Goal: Communication & Community: Answer question/provide support

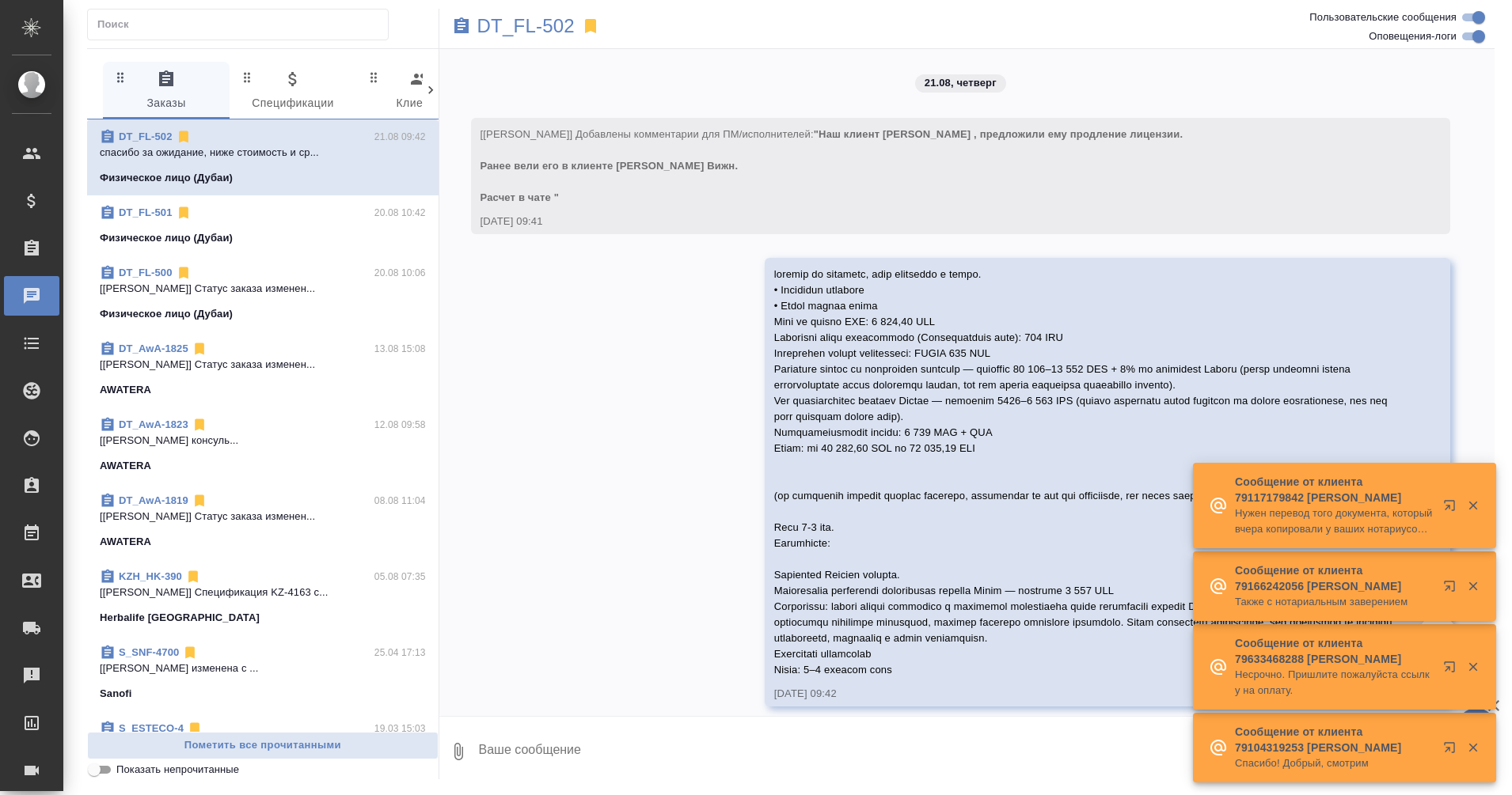
scroll to position [15, 0]
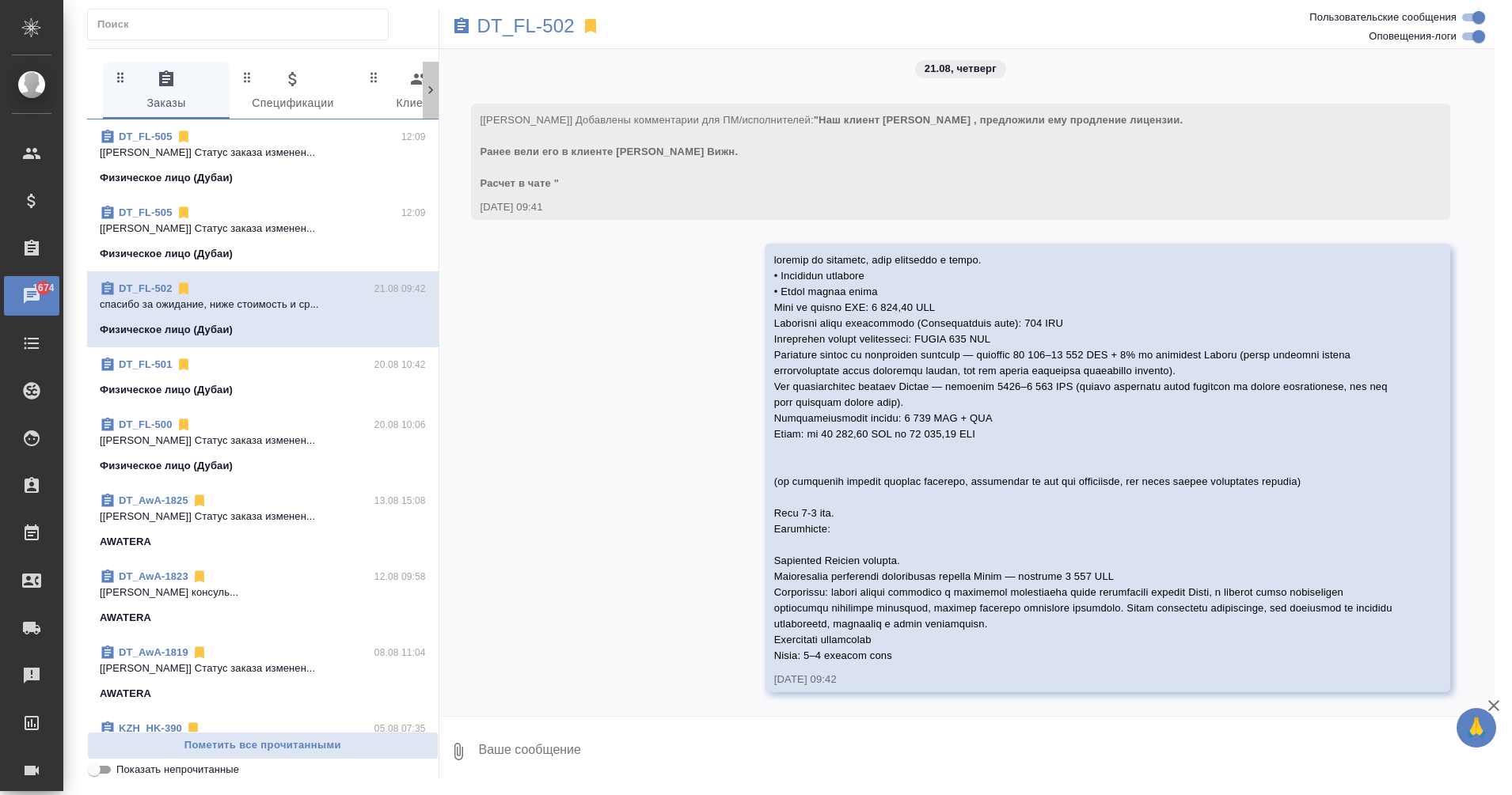
click at [429, 95] on icon at bounding box center [431, 90] width 15 height 15
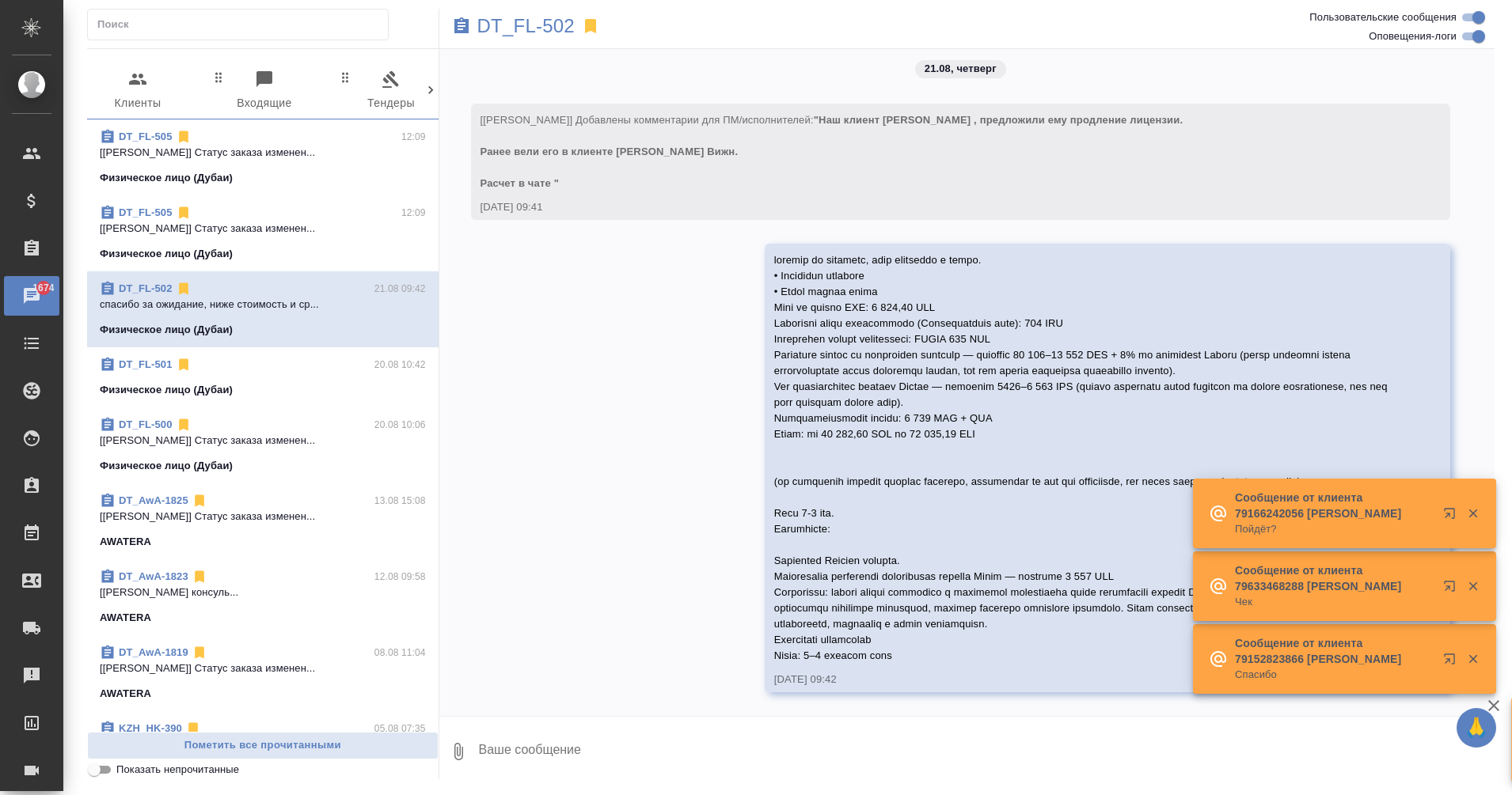
scroll to position [0, 320]
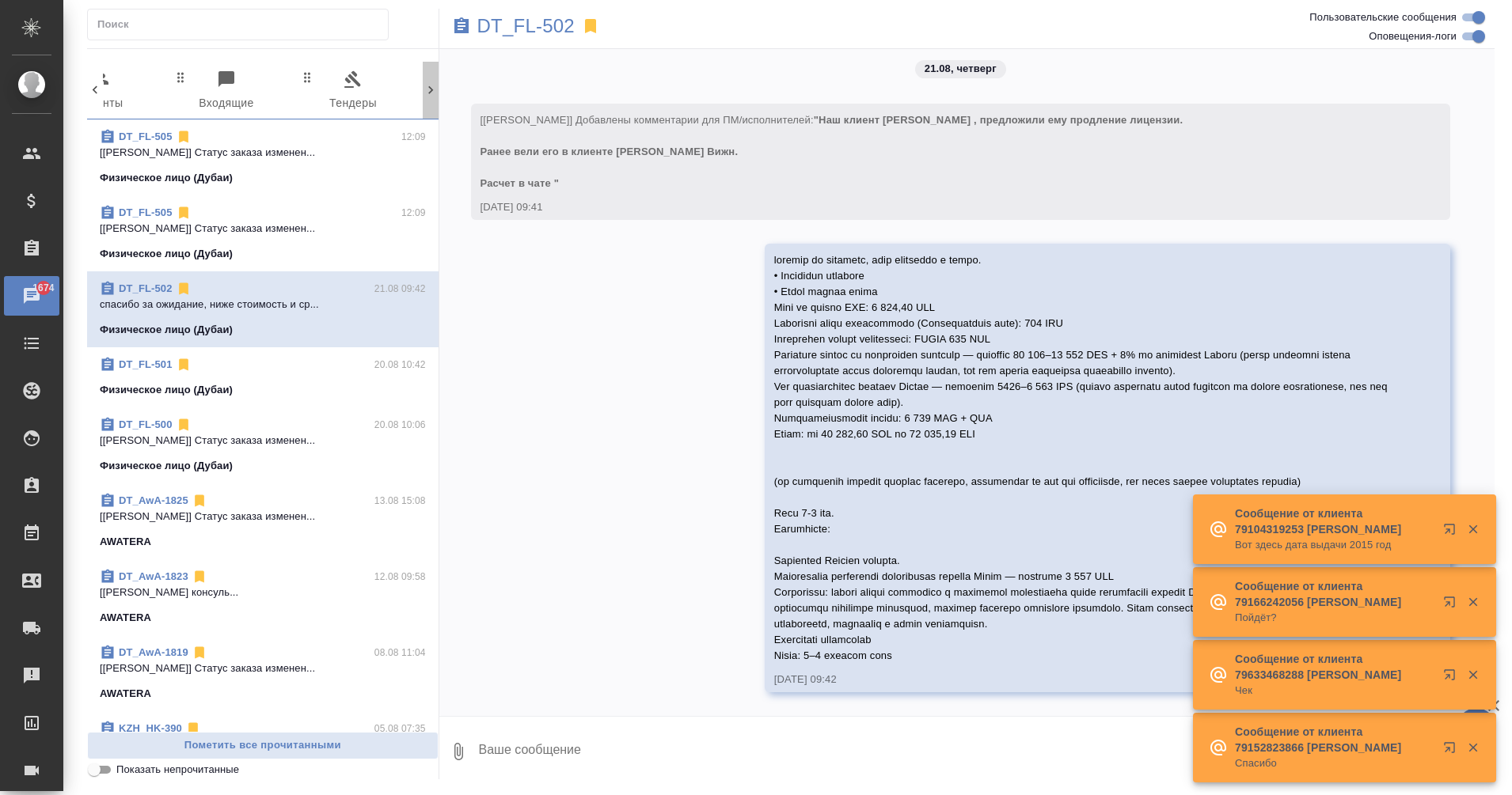
click at [436, 87] on icon at bounding box center [431, 90] width 15 height 15
click at [428, 90] on icon at bounding box center [431, 90] width 15 height 15
click at [349, 95] on span "99+ Мессенджеры" at bounding box center [359, 91] width 107 height 44
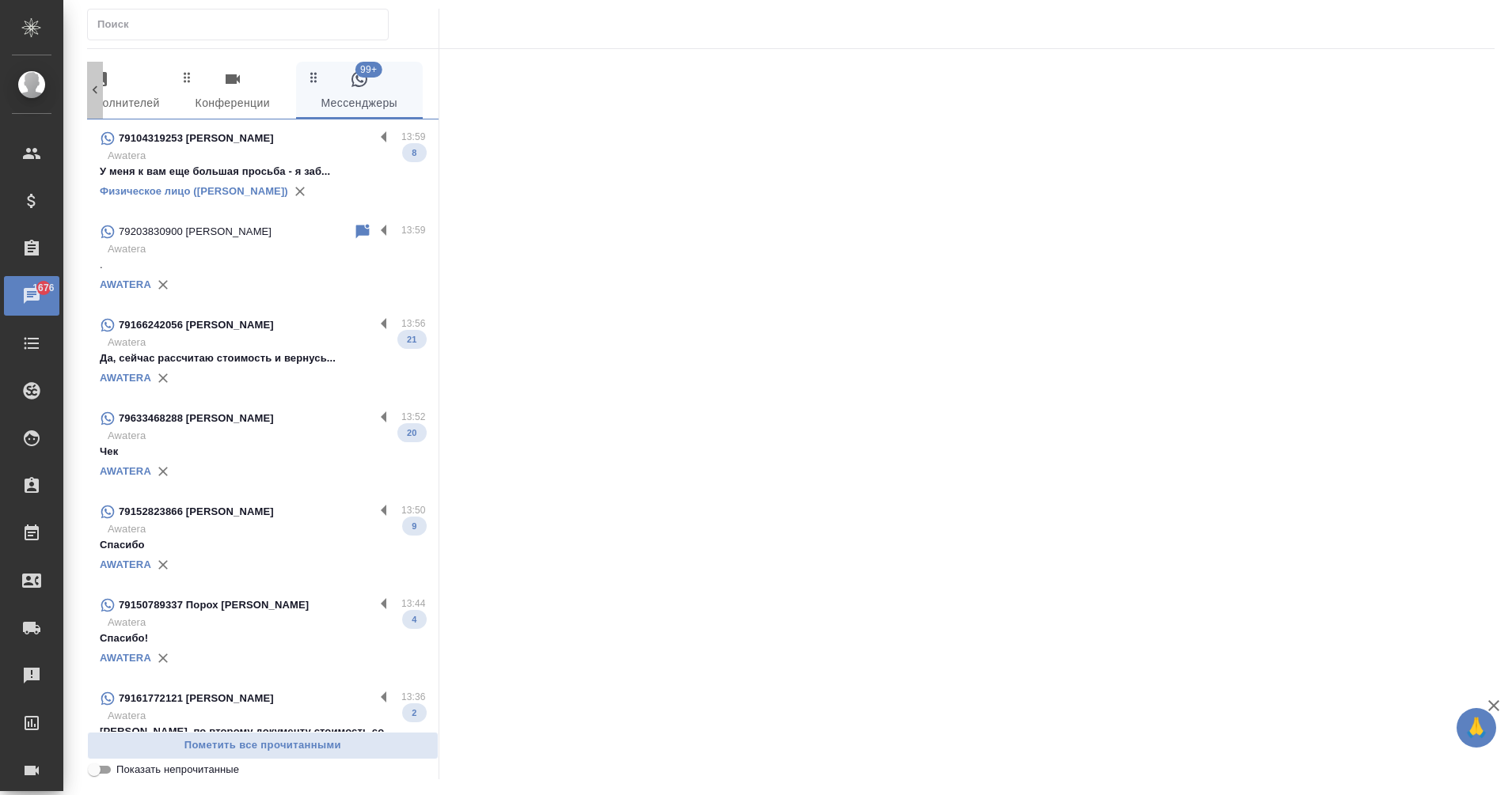
click at [92, 90] on icon at bounding box center [94, 90] width 15 height 15
click at [26, 298] on div "Чаты" at bounding box center [12, 296] width 39 height 24
click at [97, 95] on icon at bounding box center [94, 90] width 15 height 15
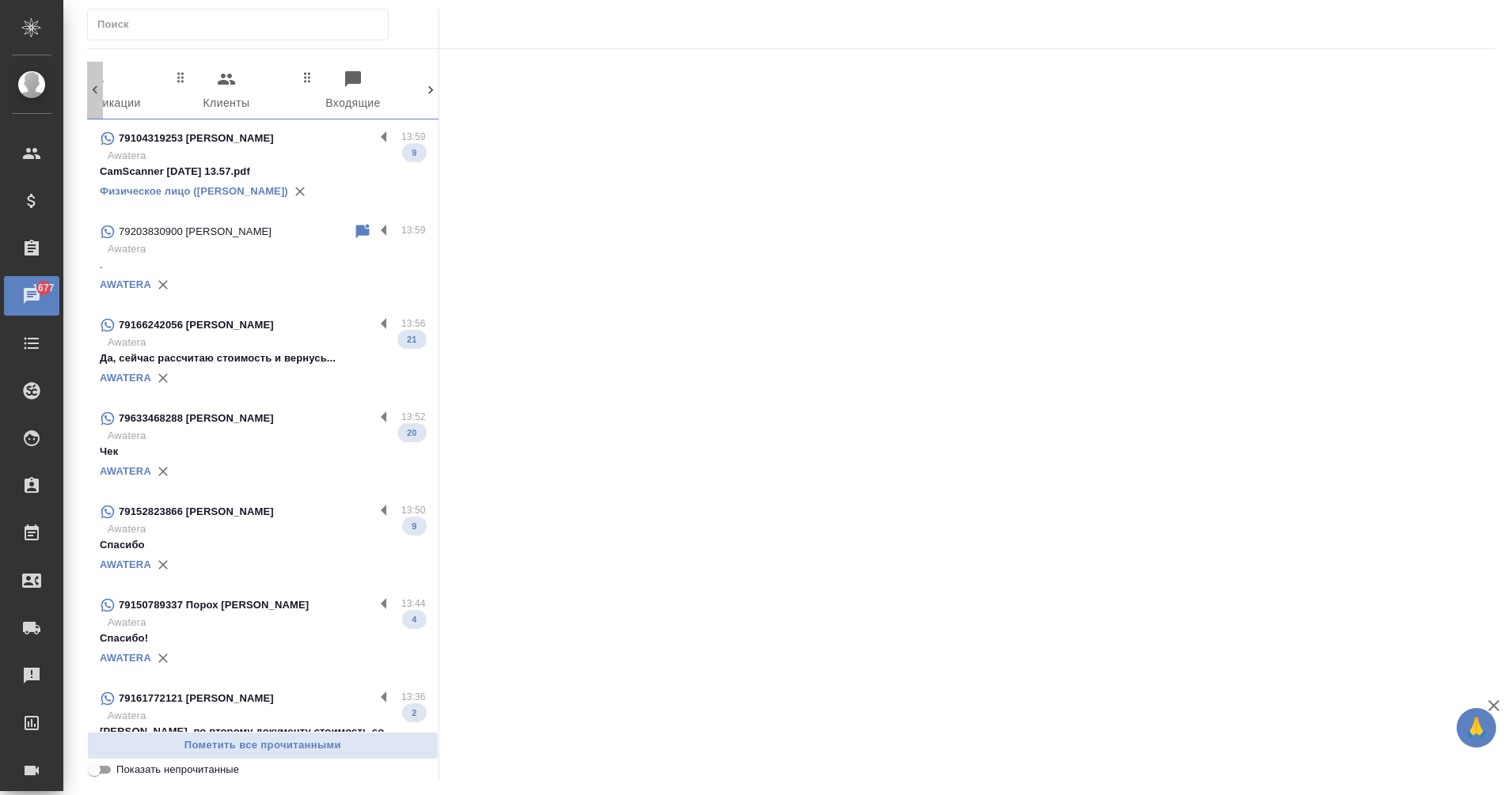
click at [94, 93] on icon at bounding box center [94, 90] width 15 height 15
click at [94, 93] on div "0 Заказы 0 Спецификации 0 Клиенты 0 Входящие 0 Тендеры 0 Исполнители 0 Подбор и…" at bounding box center [263, 90] width 352 height 57
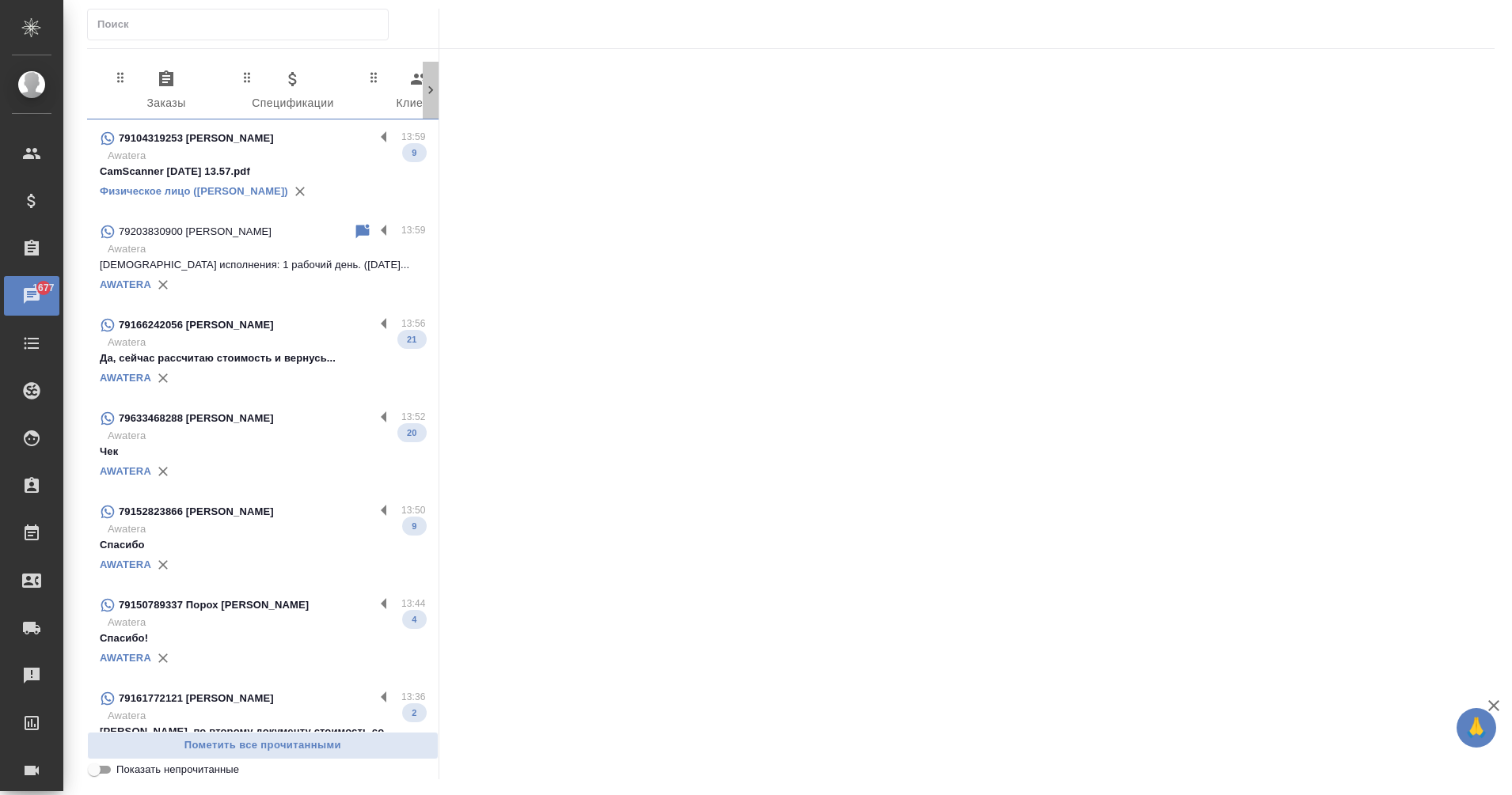
click at [429, 93] on icon at bounding box center [431, 90] width 5 height 8
click at [251, 86] on span "0 Входящие" at bounding box center [226, 91] width 107 height 44
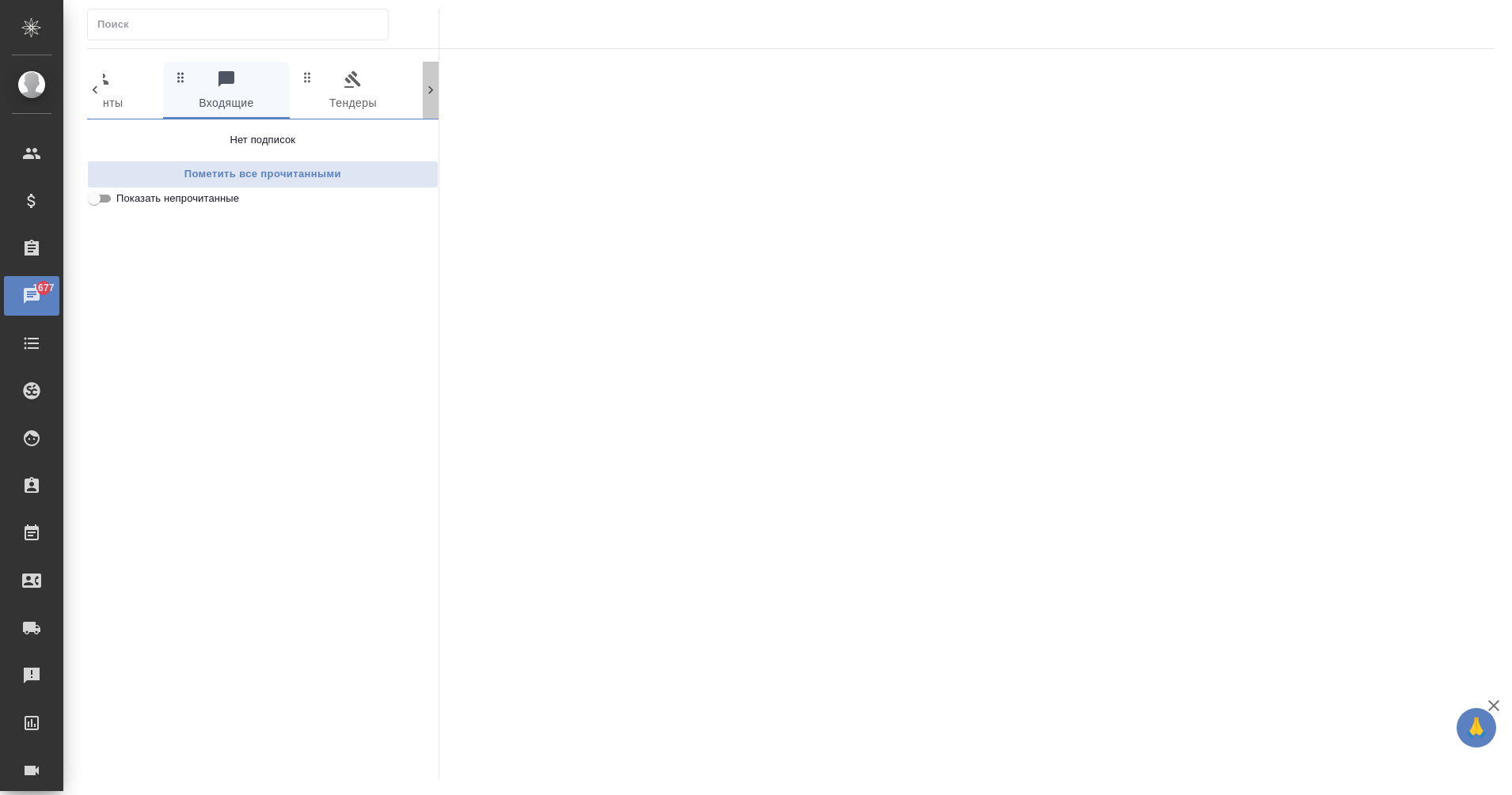
click at [423, 92] on icon at bounding box center [431, 90] width 15 height 15
click at [25, 300] on div "Чаты" at bounding box center [12, 296] width 39 height 24
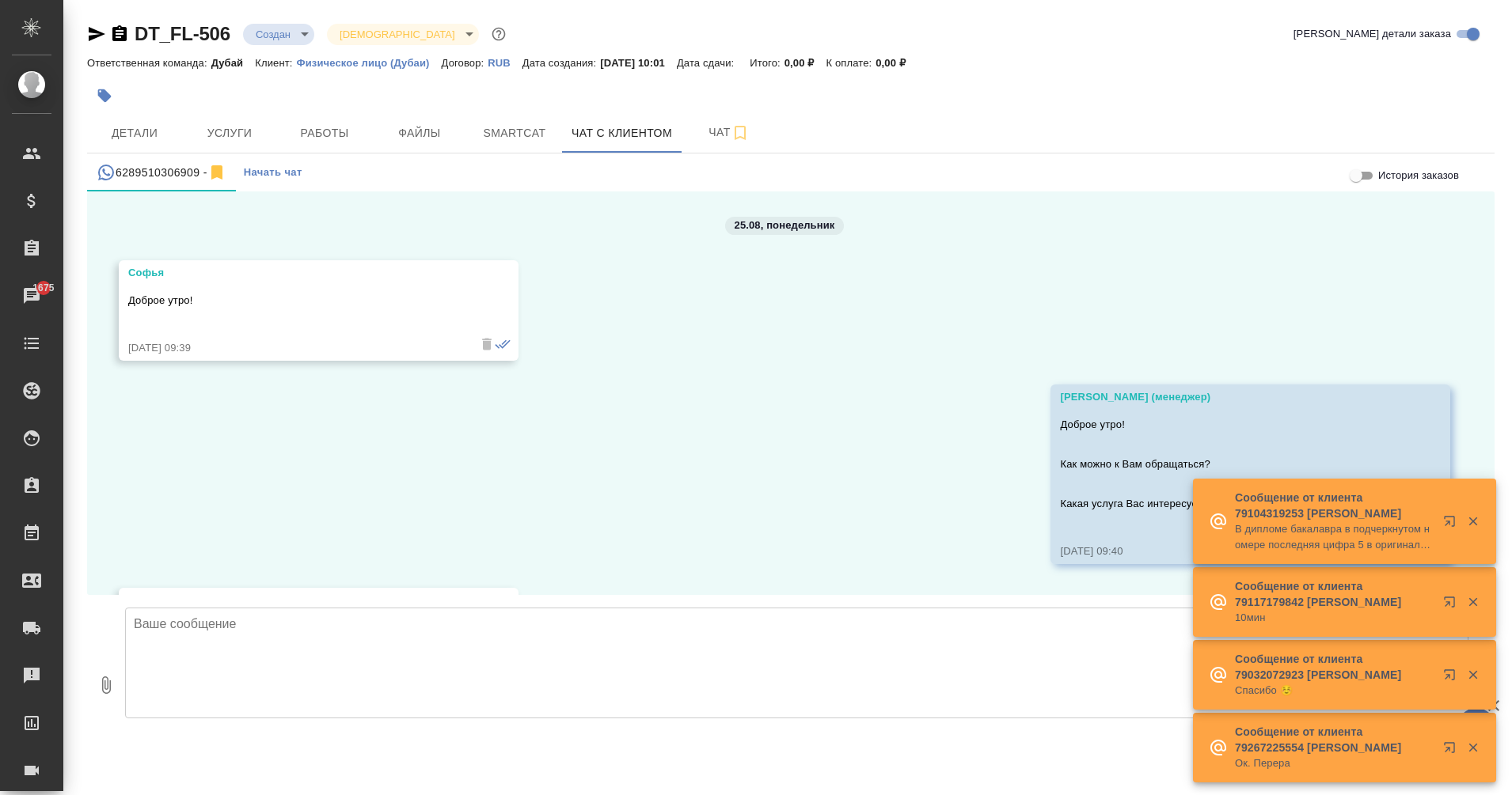
scroll to position [4770, 0]
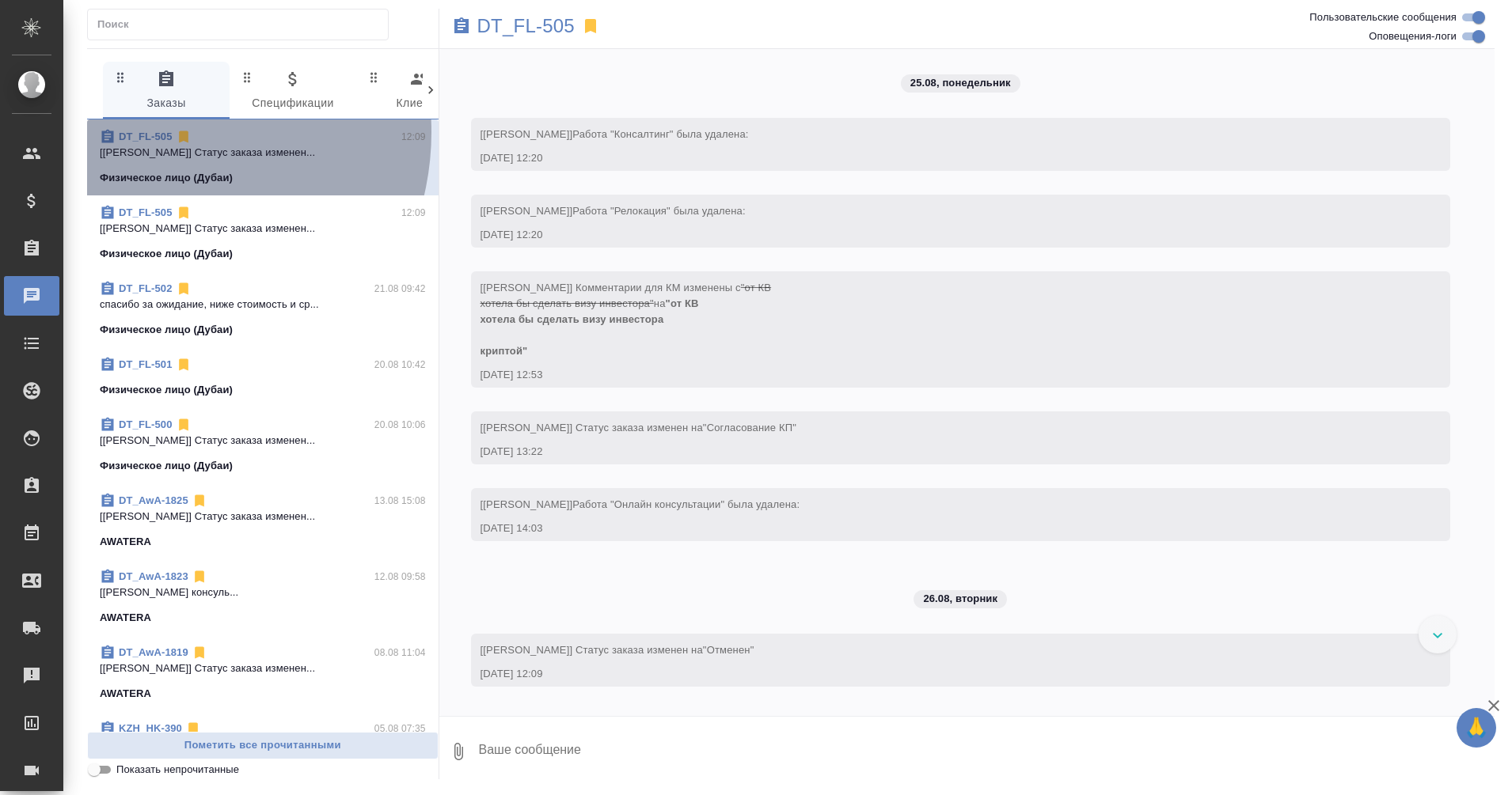
click at [152, 132] on link "DT_FL-505" at bounding box center [145, 136] width 54 height 12
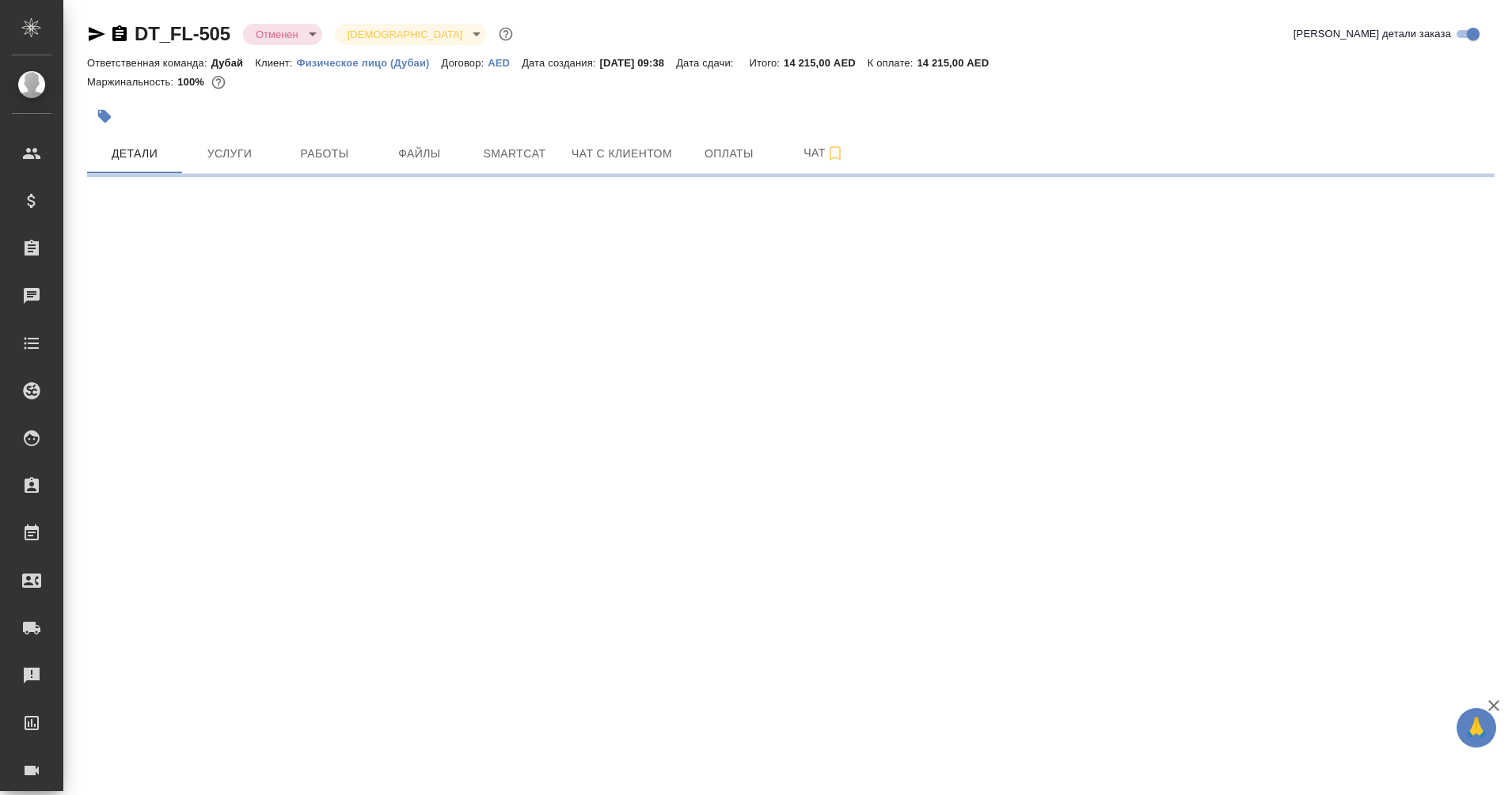
select select "RU"
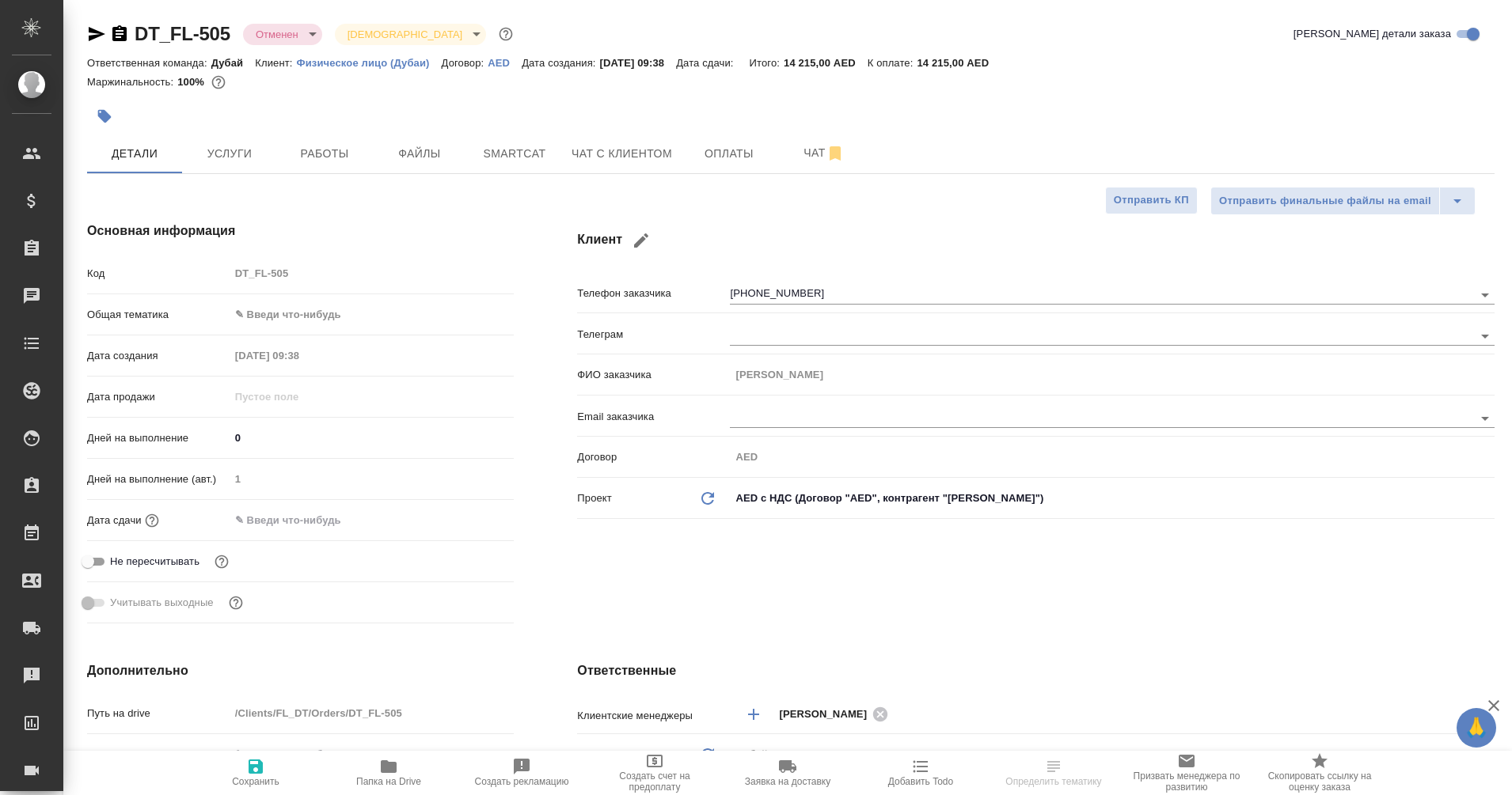
type textarea "x"
type input "[PERSON_NAME]"
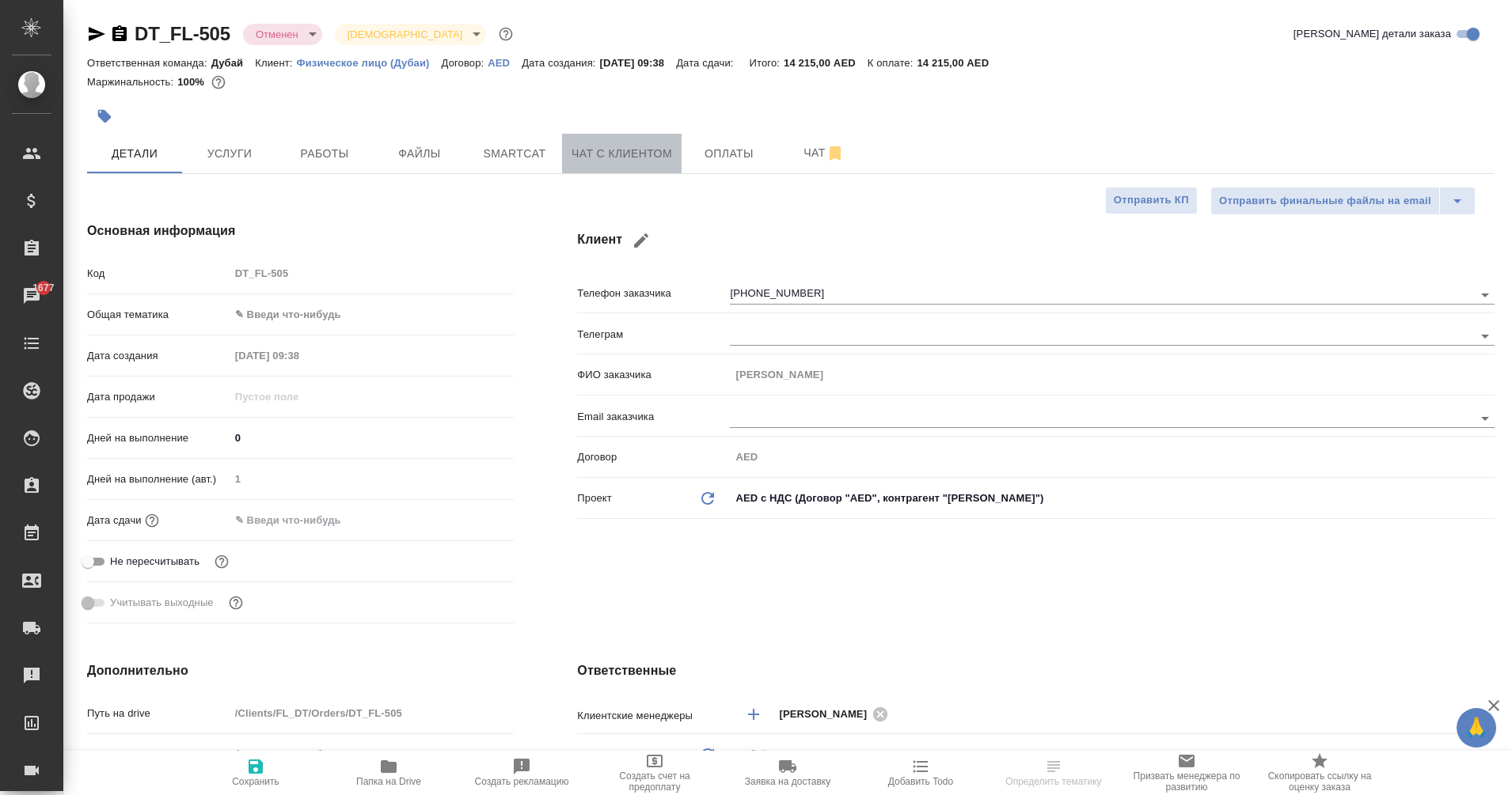
click at [599, 154] on span "Чат с клиентом" at bounding box center [621, 154] width 100 height 20
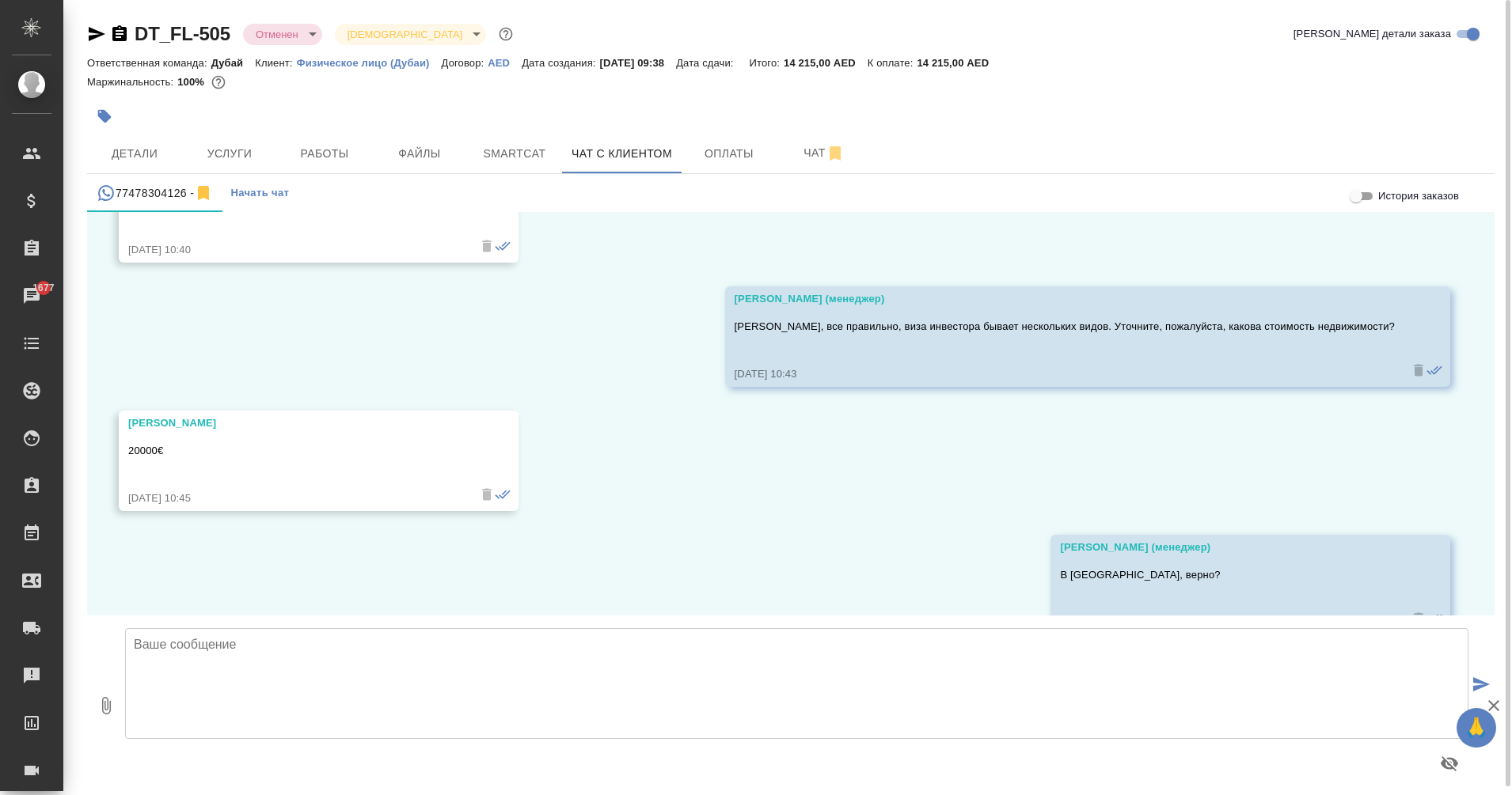
scroll to position [1438, 0]
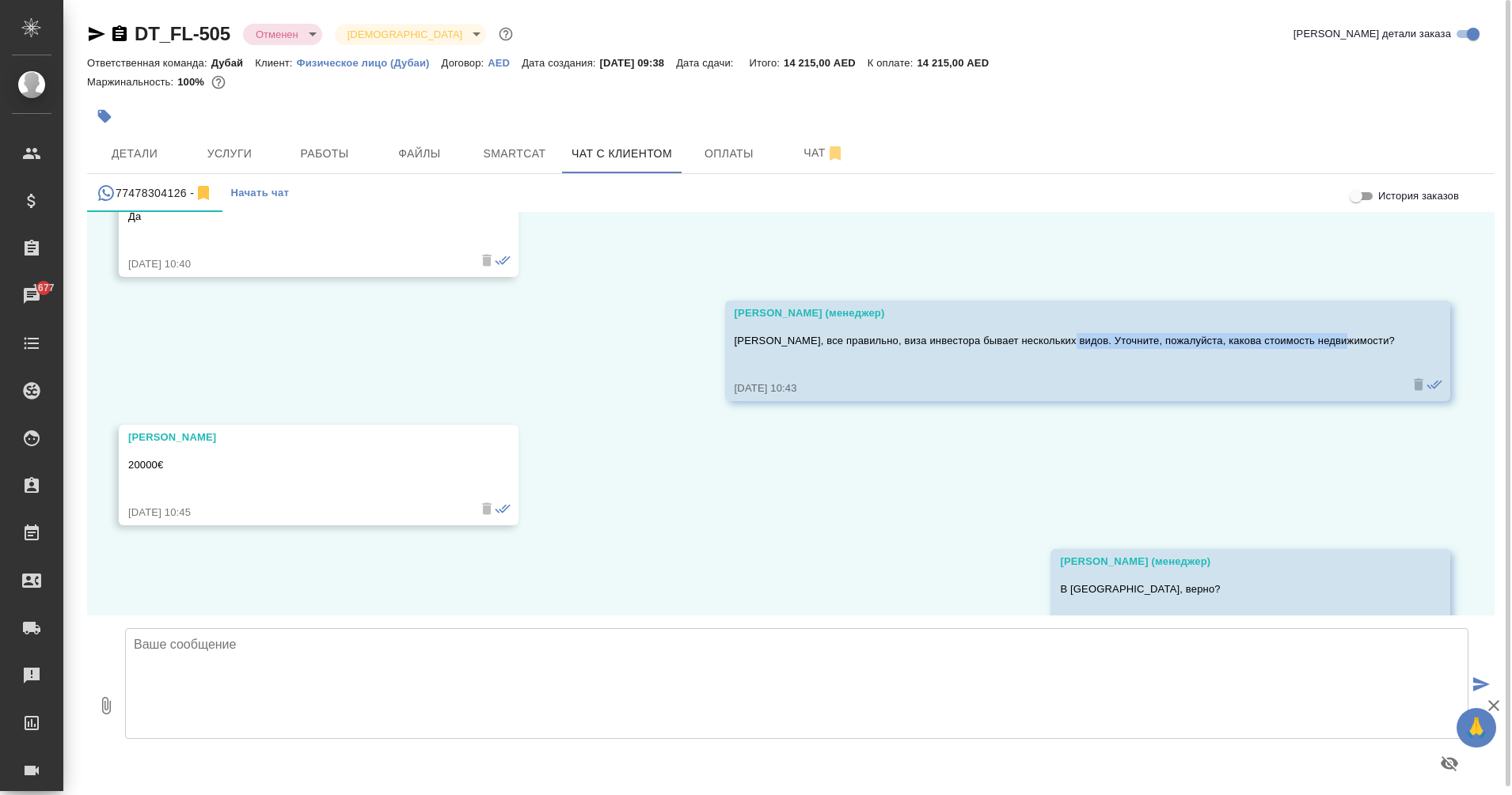
drag, startPoint x: 1107, startPoint y: 328, endPoint x: 1384, endPoint y: 331, distance: 277.0
click at [1384, 331] on div "Еганян Маргарита (менеджер) Ольга, все правильно, виза инвестора бывает несколь…" at bounding box center [1087, 351] width 725 height 100
copy p "Уточните, пожалуйста, какова стоимость недвижимости?"
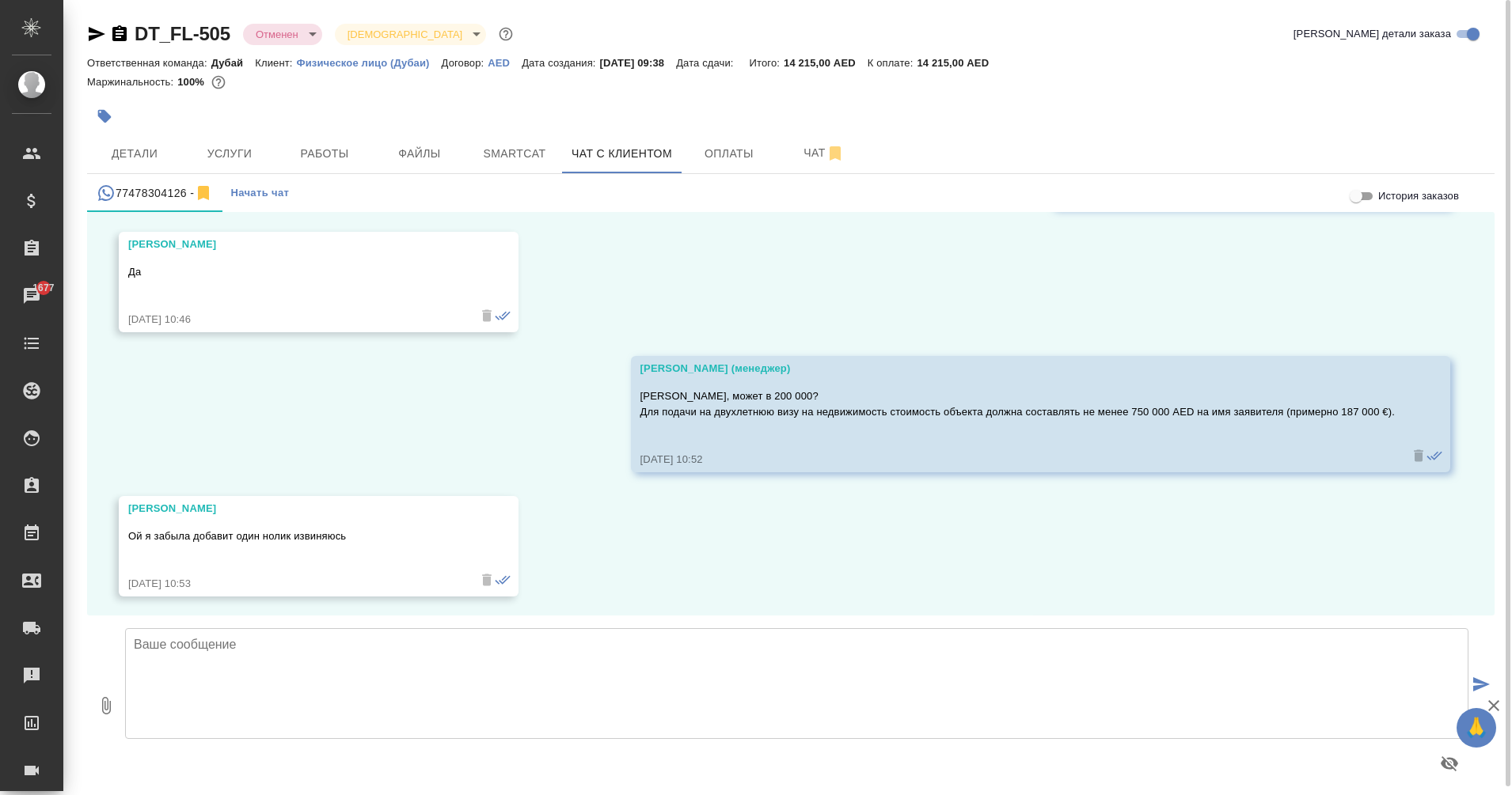
scroll to position [1880, 0]
drag, startPoint x: 623, startPoint y: 416, endPoint x: 1270, endPoint y: 413, distance: 647.0
click at [1270, 413] on div "Еганян Маргарита (менеджер) Ольга, может в 200 000? Для подачи на двухлетнюю ви…" at bounding box center [1040, 414] width 820 height 117
copy p "Для подачи на двухлетнюю визу на недвижимость стоимость объекта должна составля…"
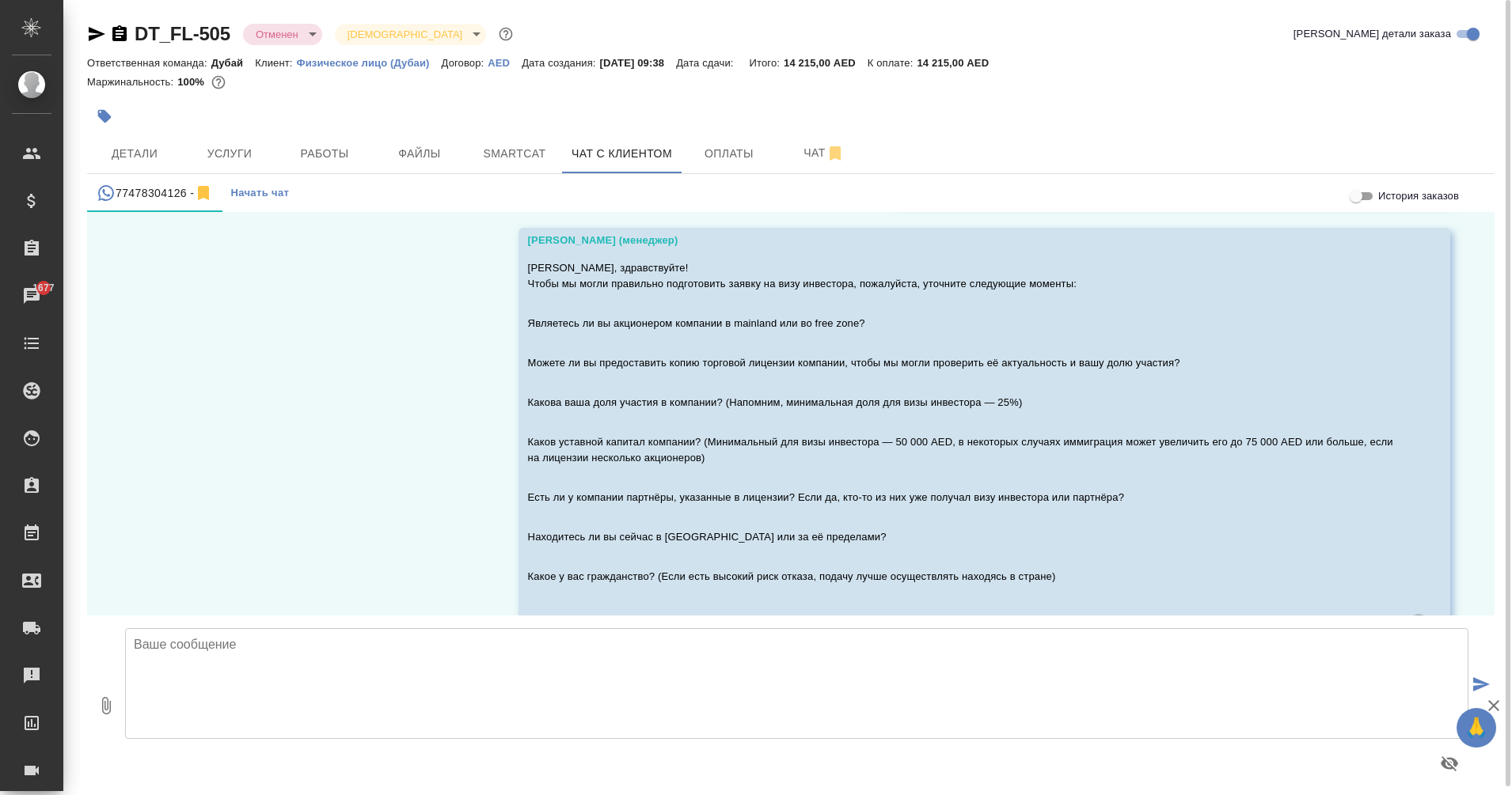
scroll to position [466, 0]
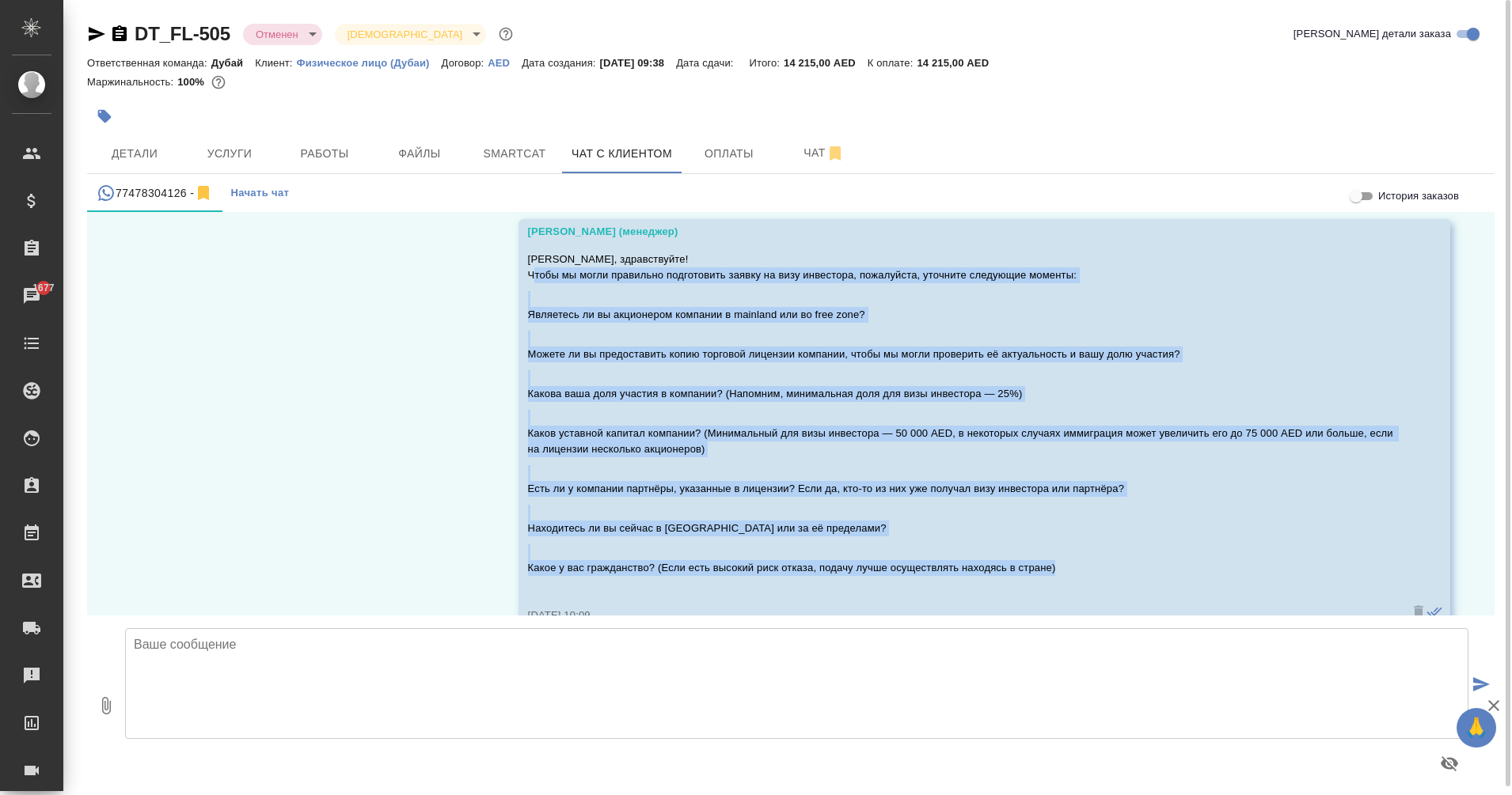
drag, startPoint x: 526, startPoint y: 273, endPoint x: 1086, endPoint y: 575, distance: 636.2
click at [1086, 575] on div "Ольга, здравствуйте! Чтобы мы могли правильно подготовить заявку на визу инвест…" at bounding box center [961, 424] width 867 height 352
copy div "Чтобы мы могли правильно подготовить заявку на визу инвестора, пожалуйста, уточ…"
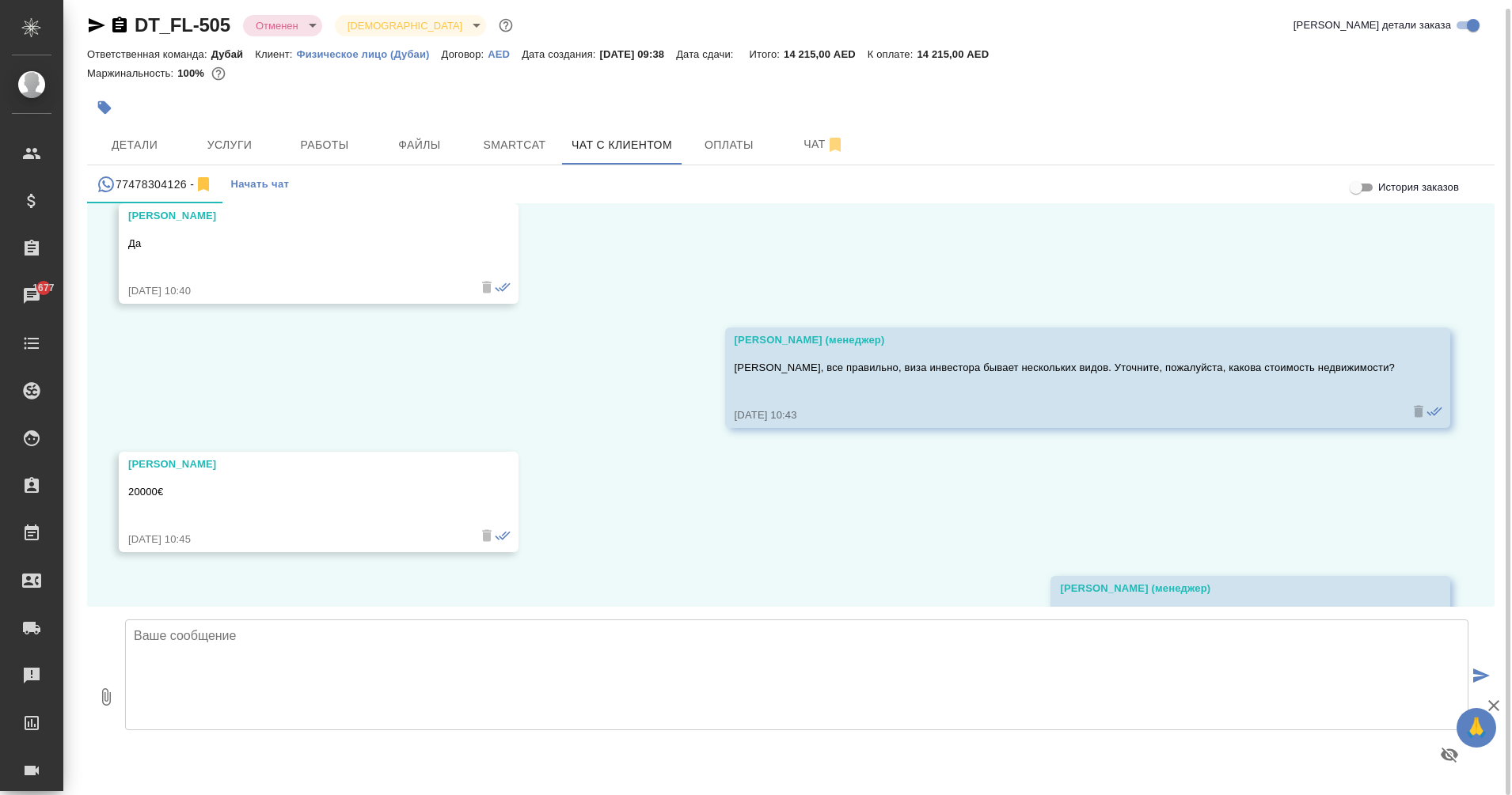
scroll to position [1479, 0]
